Goal: Information Seeking & Learning: Learn about a topic

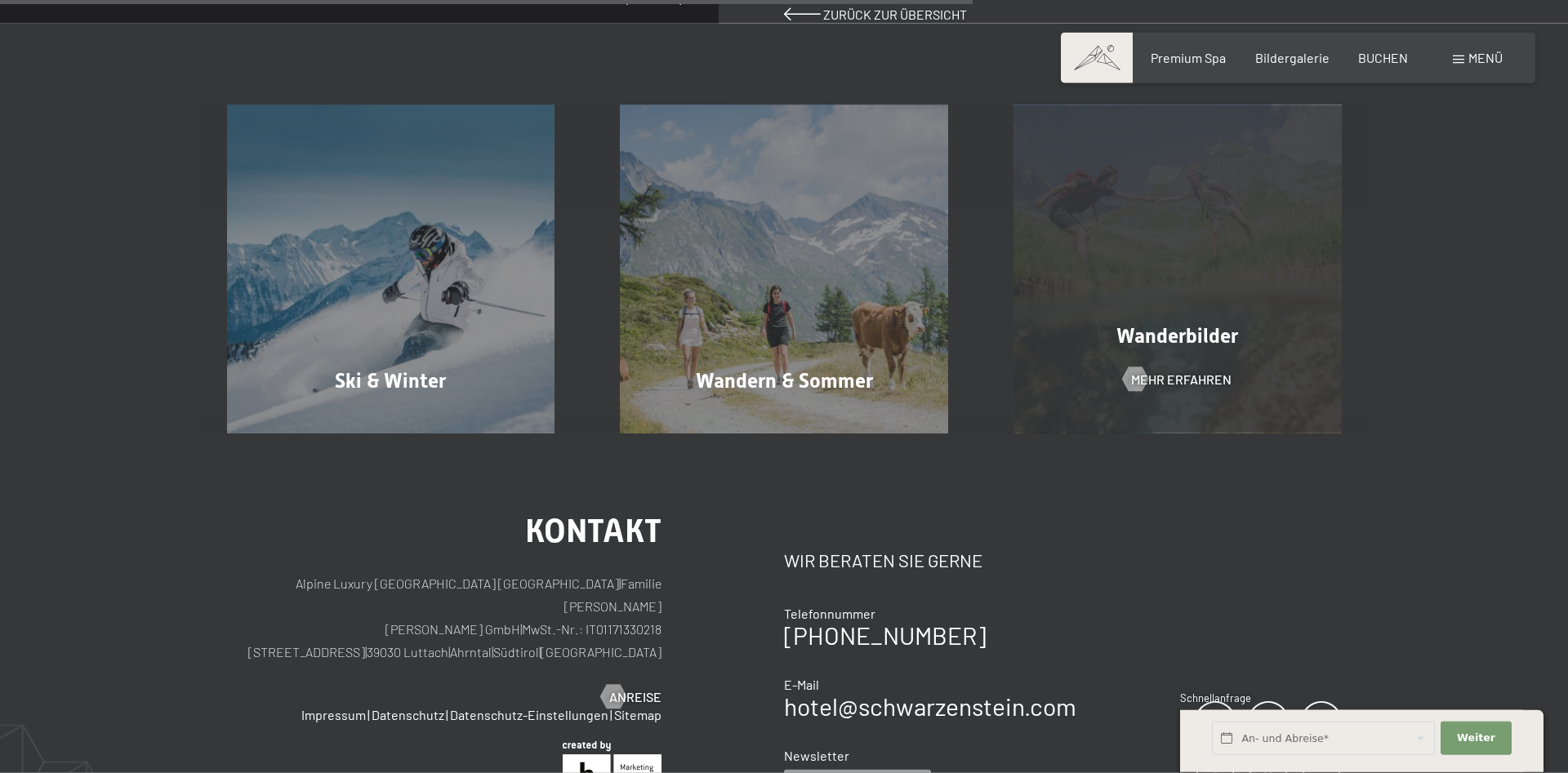
scroll to position [666, 0]
click at [1184, 322] on span "Wanderbilder" at bounding box center [1177, 333] width 122 height 23
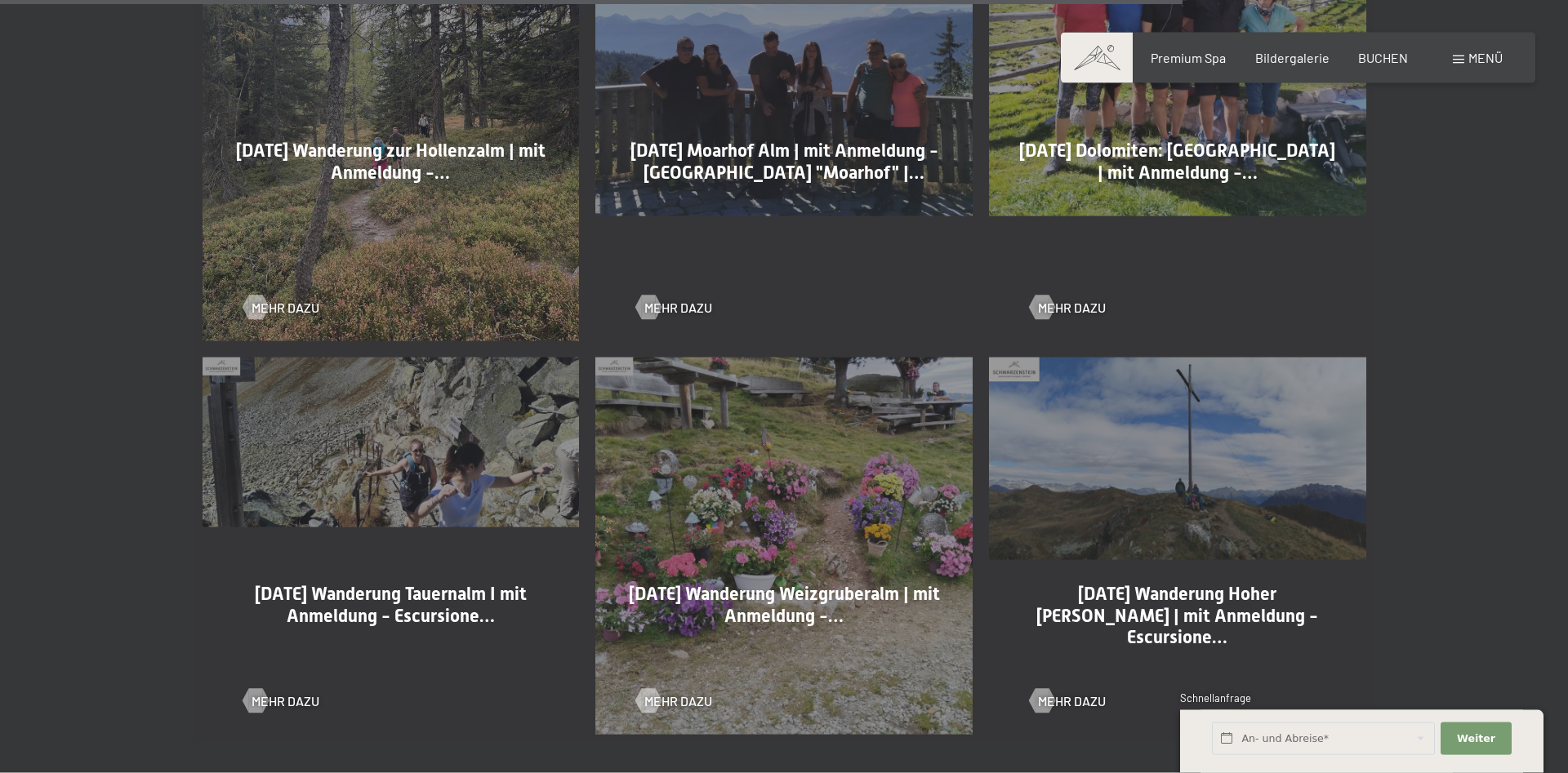
scroll to position [3165, 0]
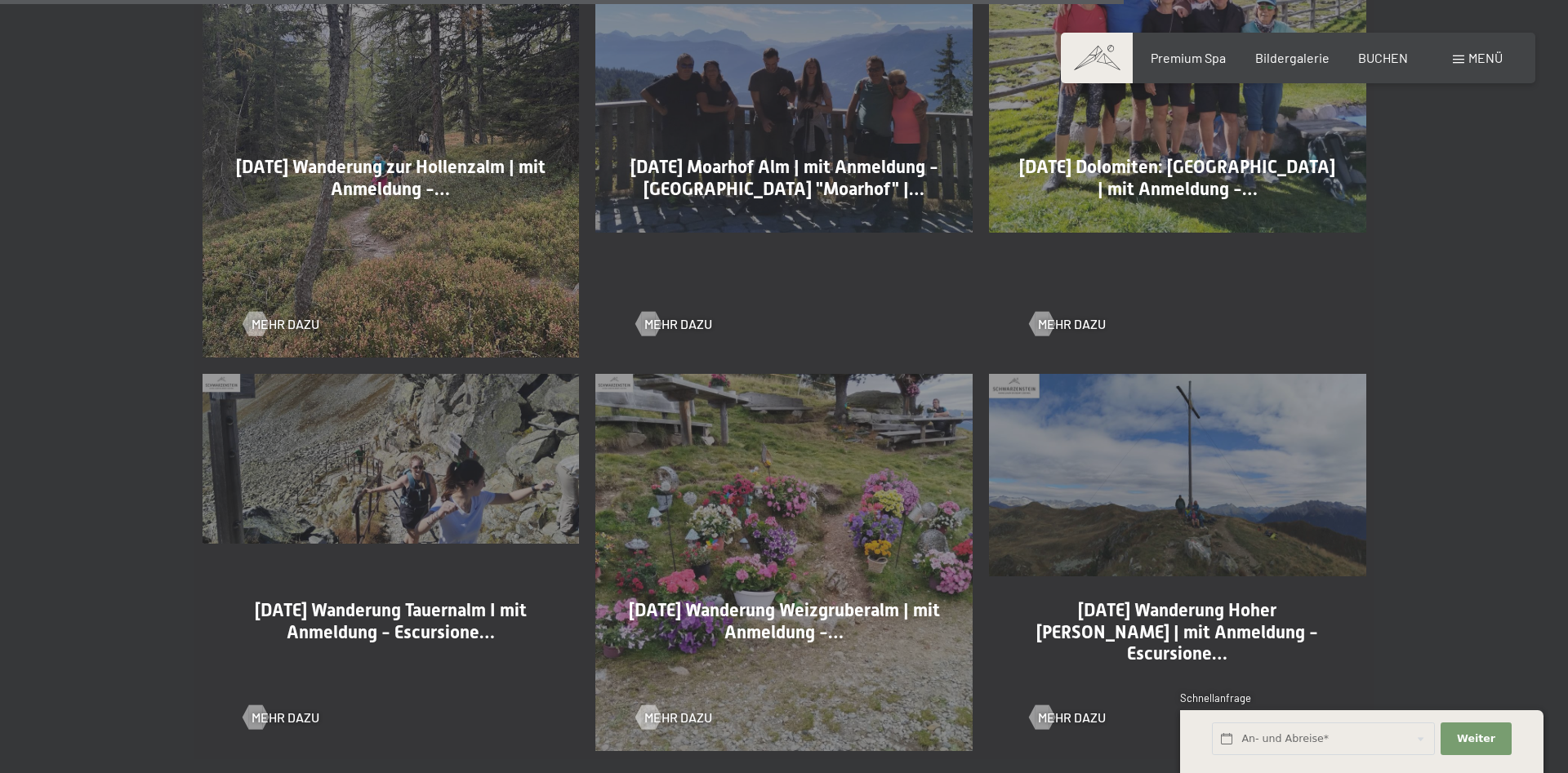
click at [387, 475] on div "18-09-2025 Wanderung Tauernalm I mit Anmeldung - Escursione… Mehr dazu" at bounding box center [392, 563] width 393 height 393
click at [366, 619] on span "18-09-2025 Wanderung Tauernalm I mit Anmeldung - Escursione…" at bounding box center [391, 620] width 272 height 42
click at [299, 717] on span "Mehr dazu" at bounding box center [301, 718] width 68 height 18
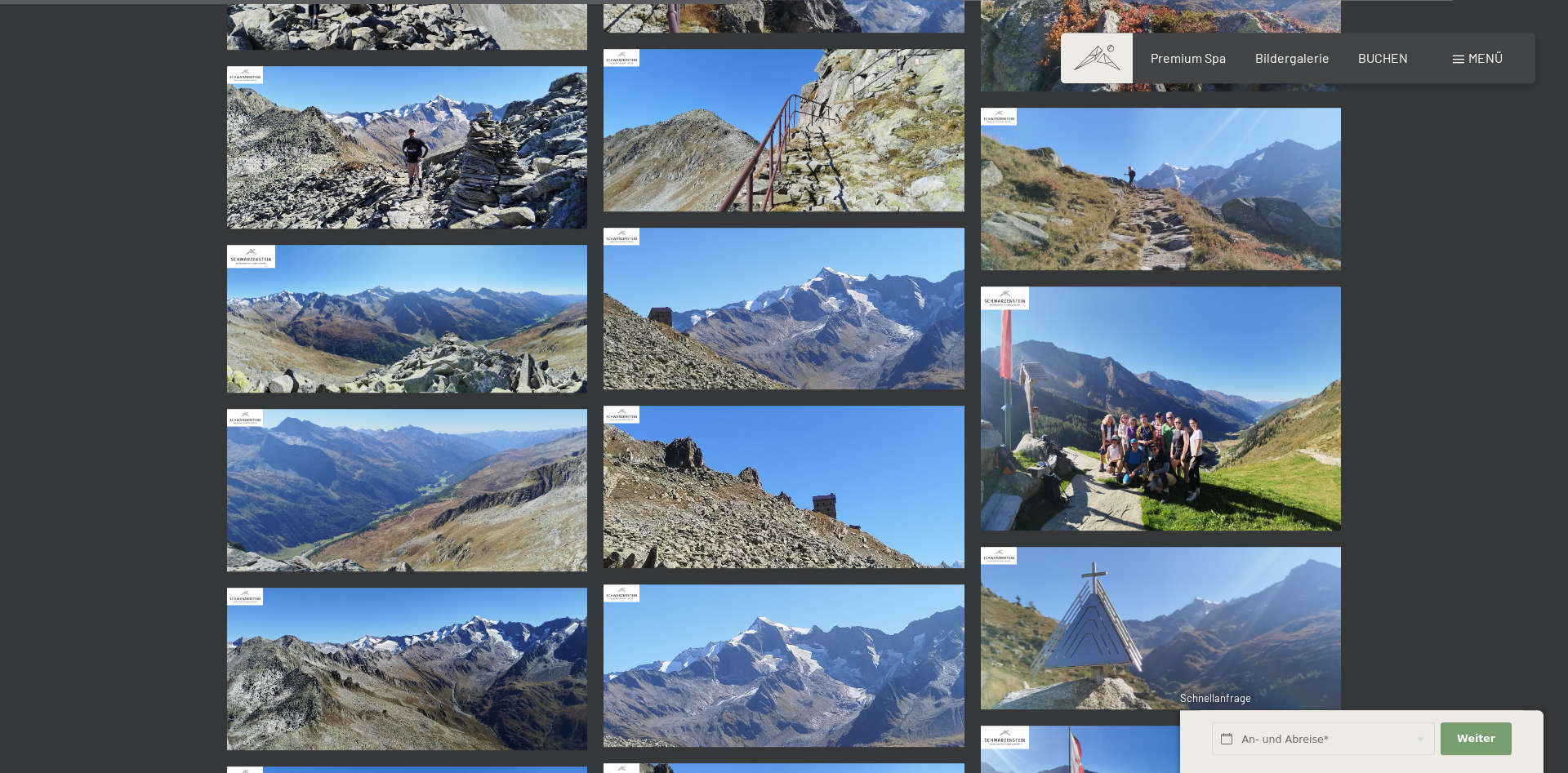
scroll to position [1998, 0]
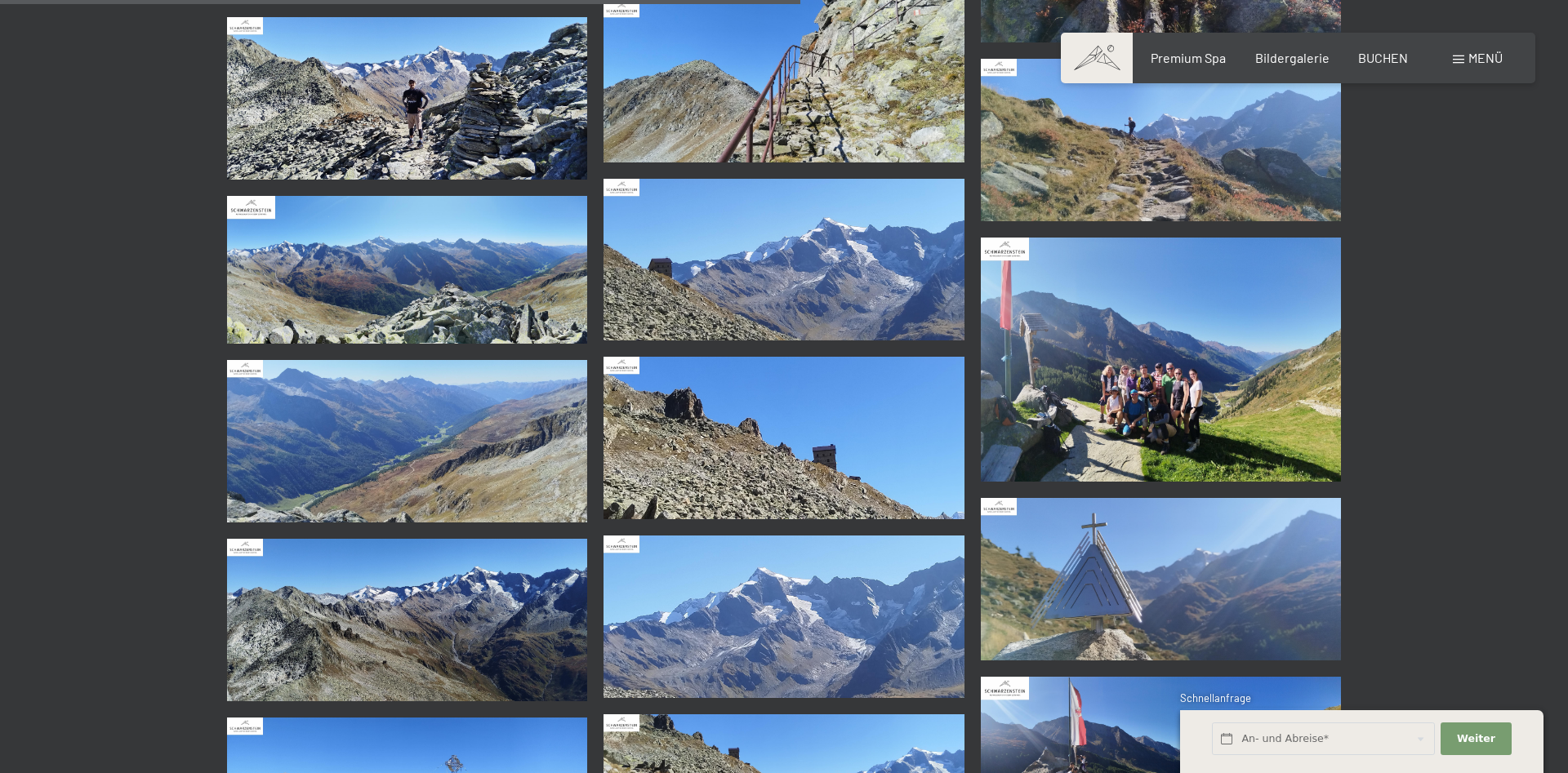
click at [1163, 391] on img at bounding box center [1161, 359] width 361 height 244
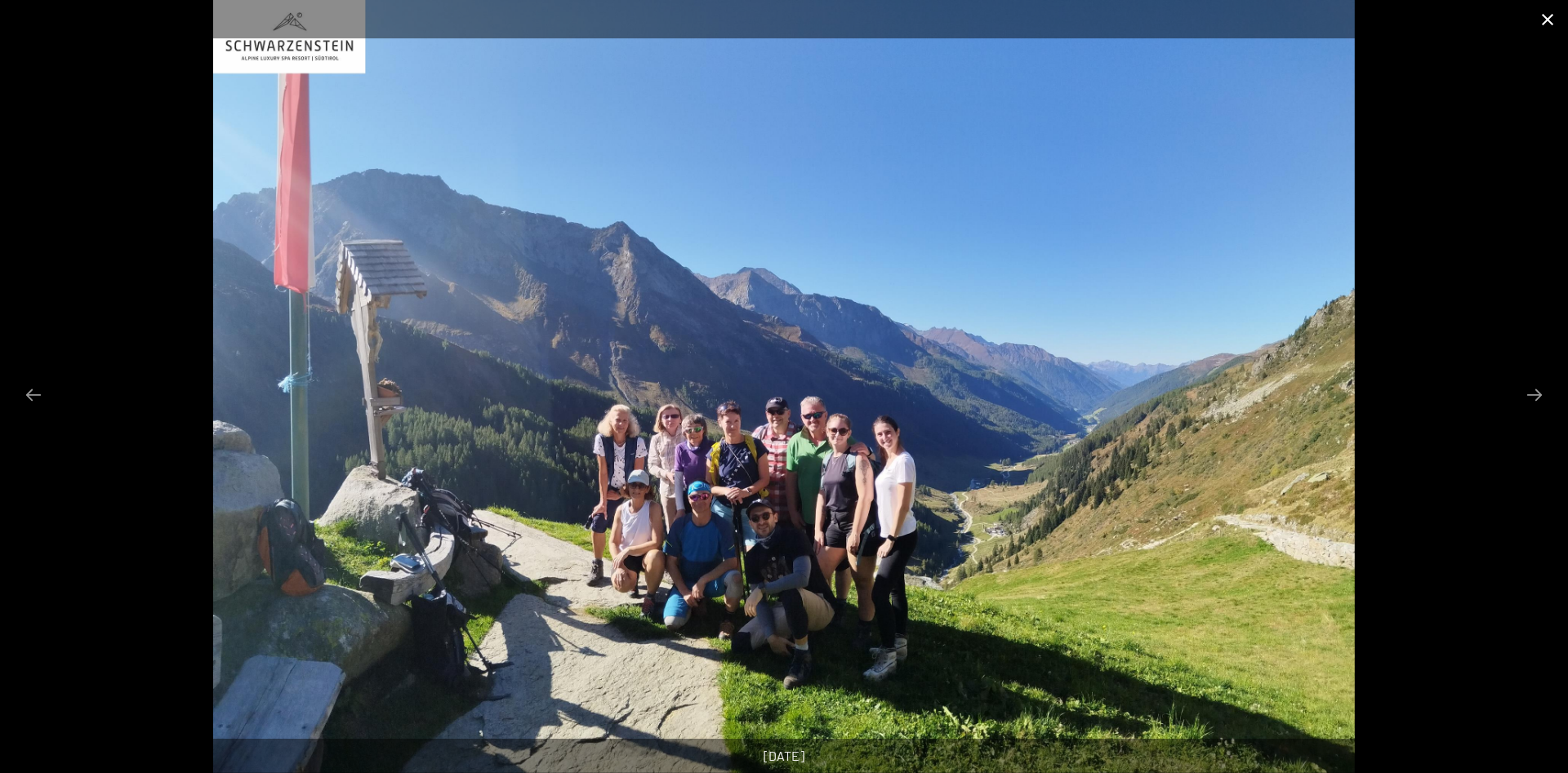
click at [1549, 17] on button "Close gallery" at bounding box center [1548, 19] width 41 height 39
